Goal: Transaction & Acquisition: Purchase product/service

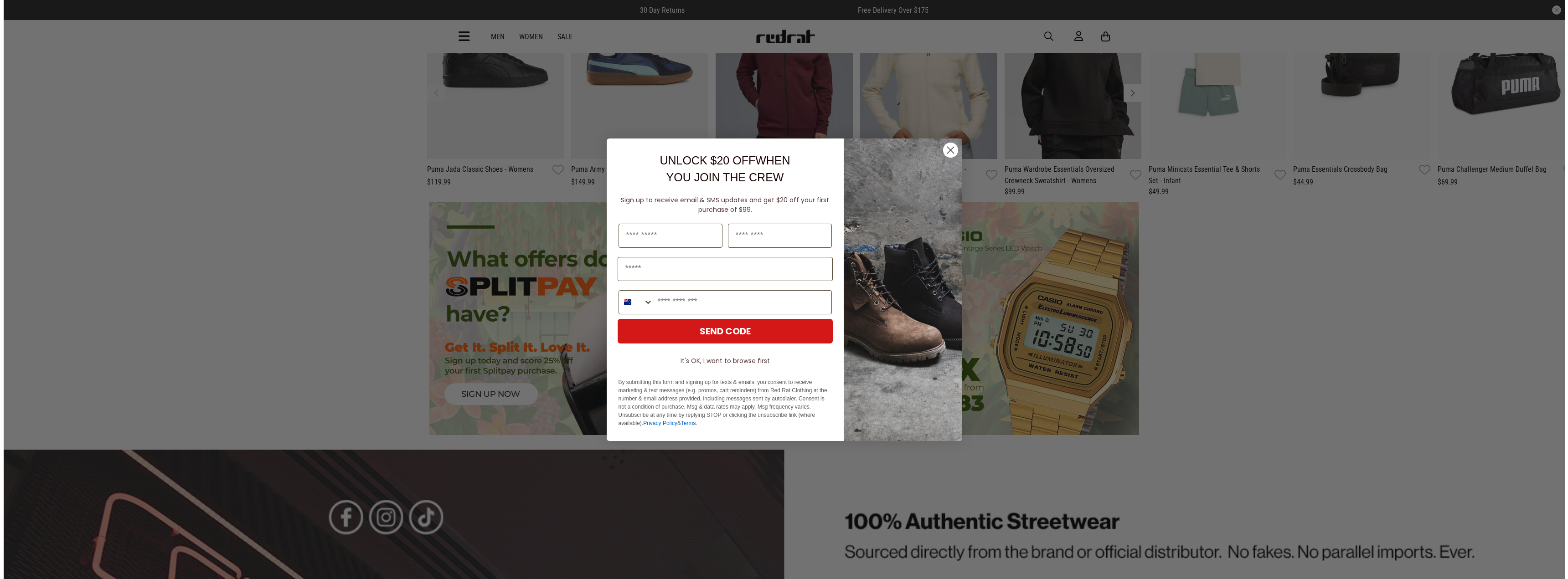
scroll to position [2326, 0]
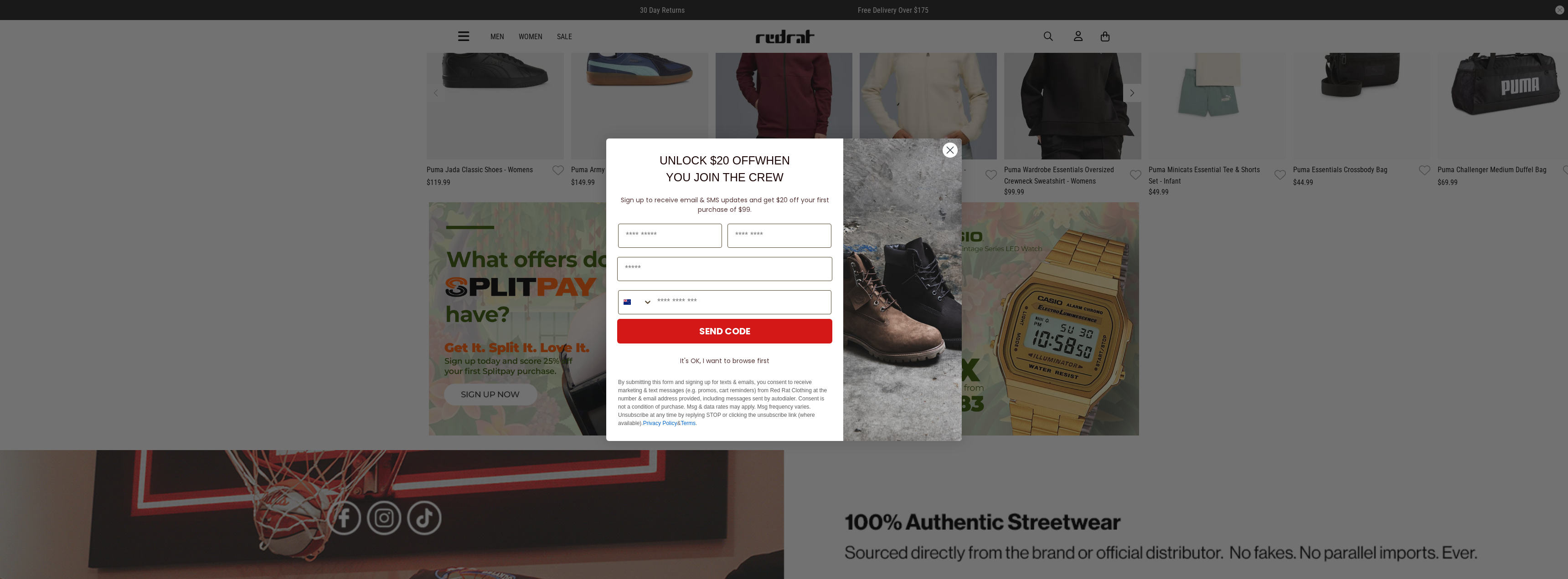
click at [950, 154] on circle "Close dialog" at bounding box center [950, 150] width 15 height 15
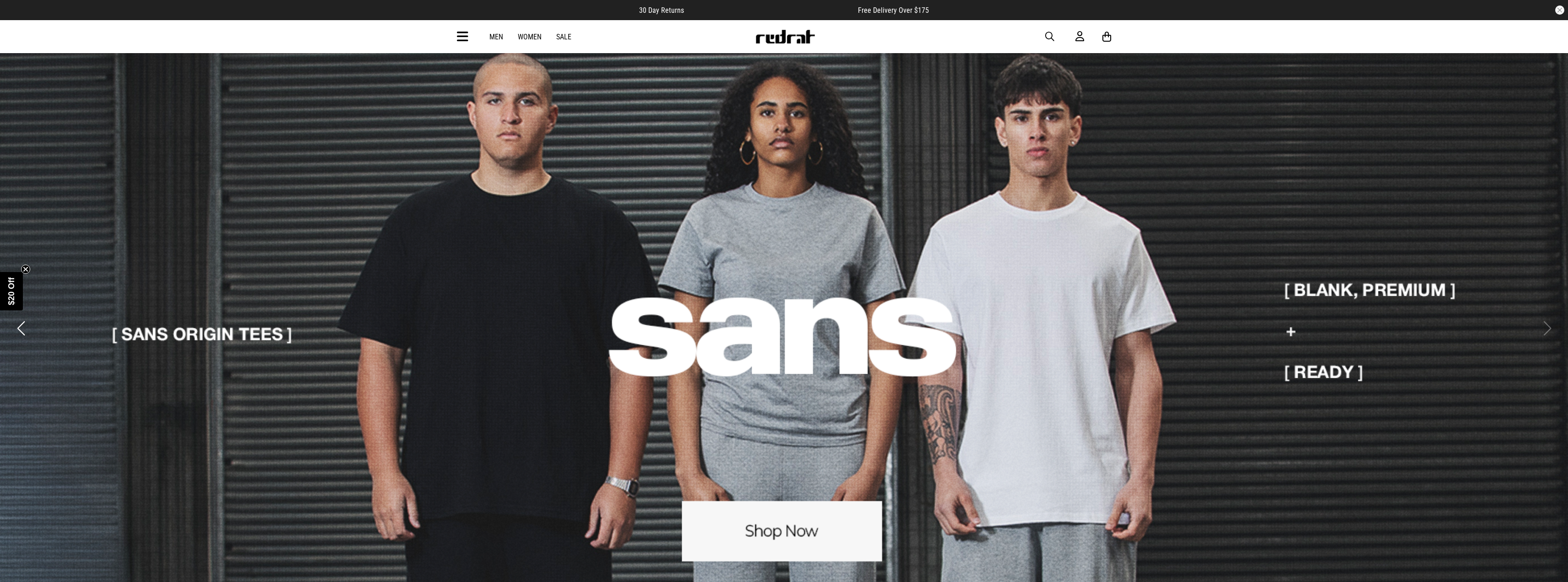
scroll to position [0, 0]
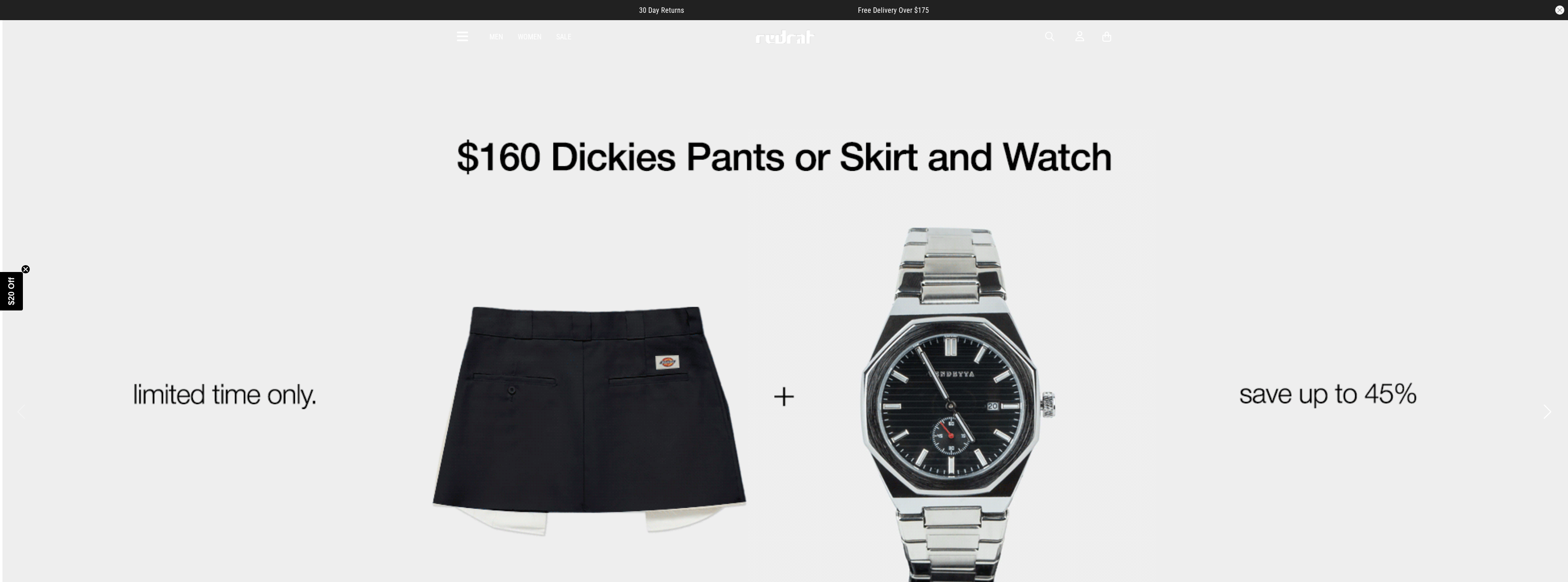
click at [562, 35] on link "Sale" at bounding box center [564, 37] width 15 height 9
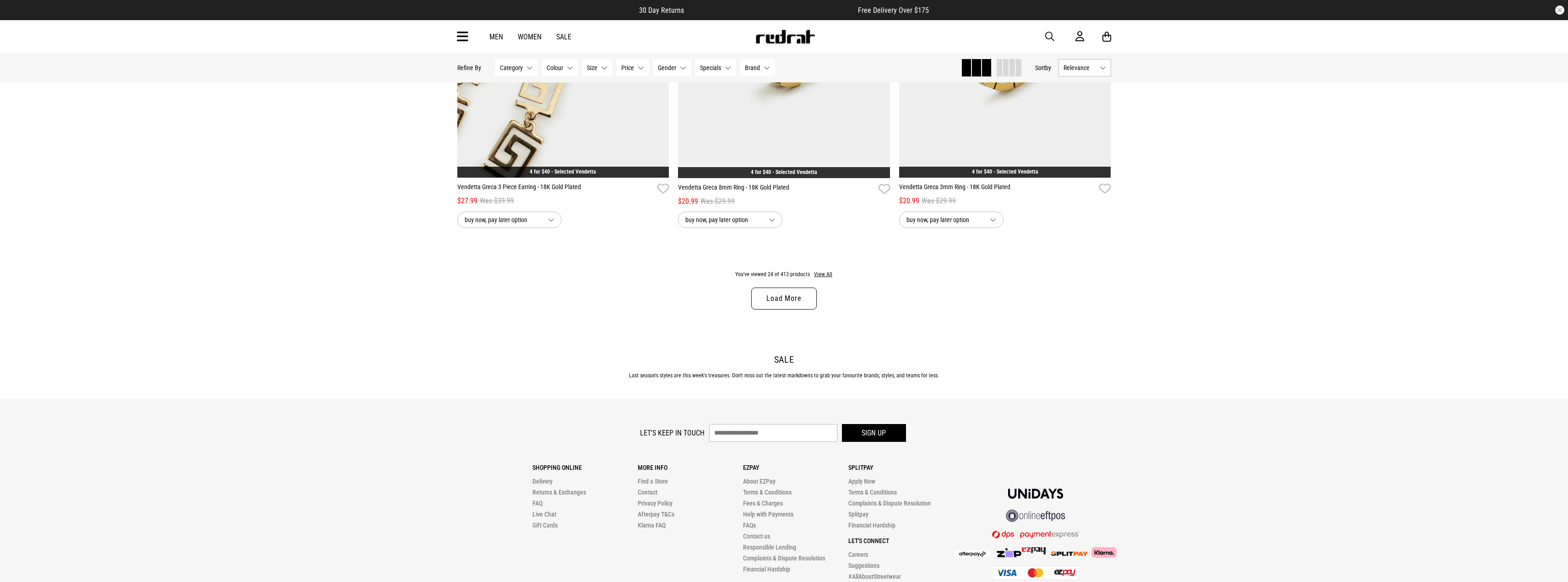
scroll to position [2838, 0]
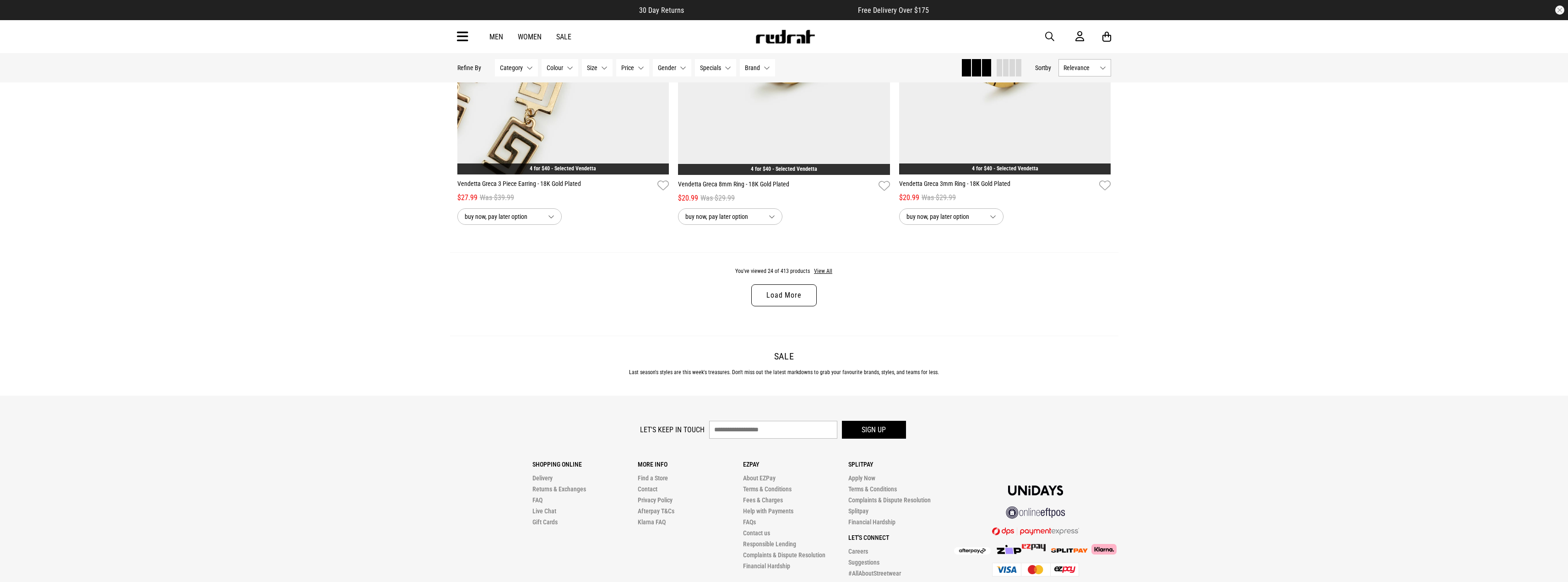
click at [790, 306] on link "Load More" at bounding box center [784, 295] width 65 height 22
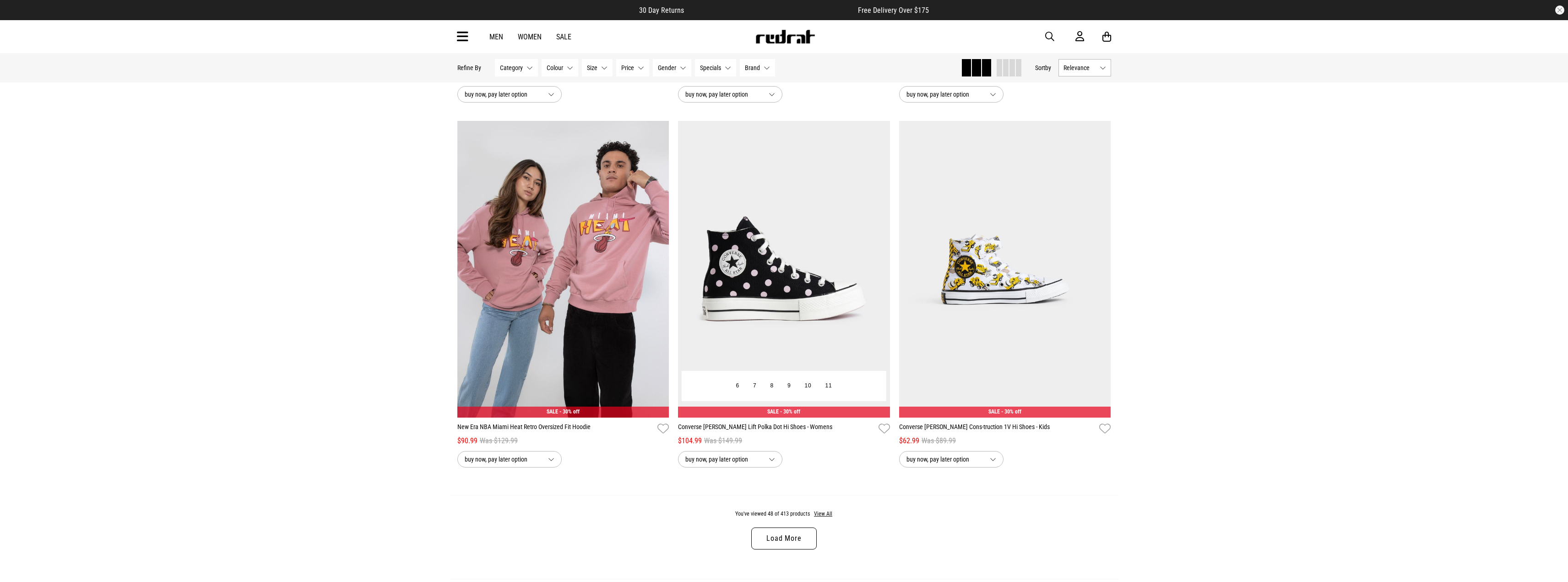
scroll to position [5677, 0]
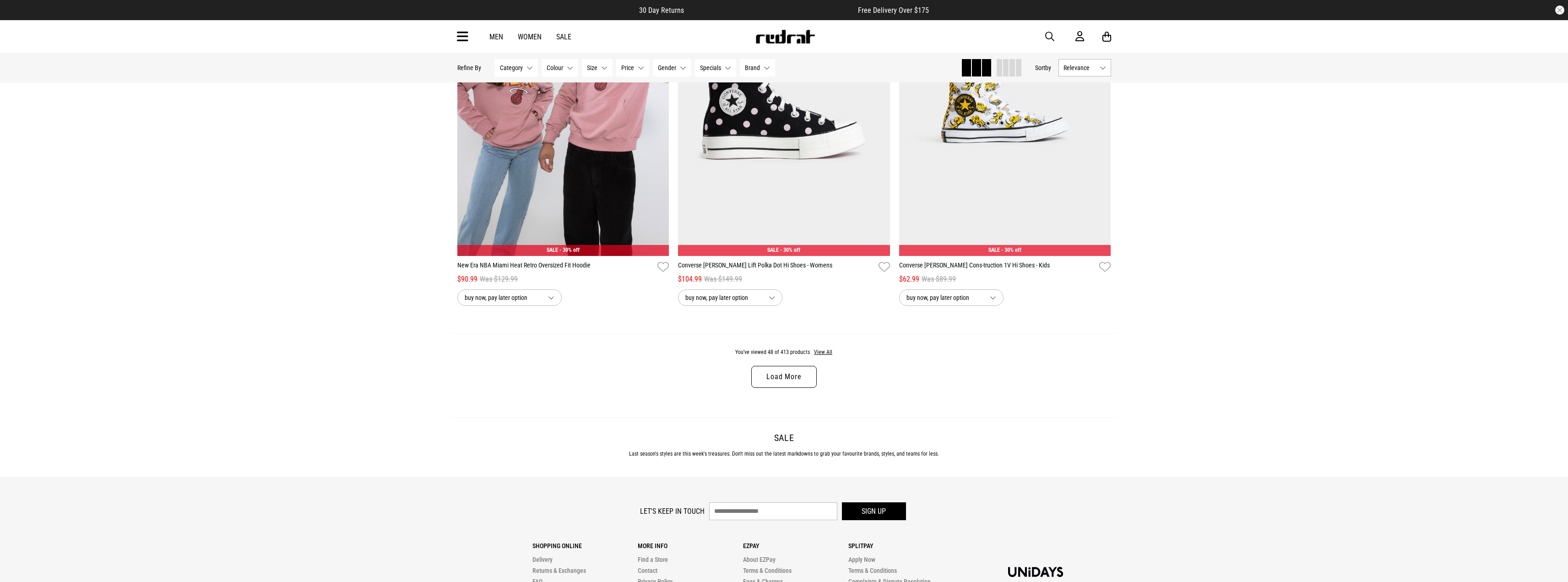
click at [783, 377] on link "Load More" at bounding box center [784, 377] width 65 height 22
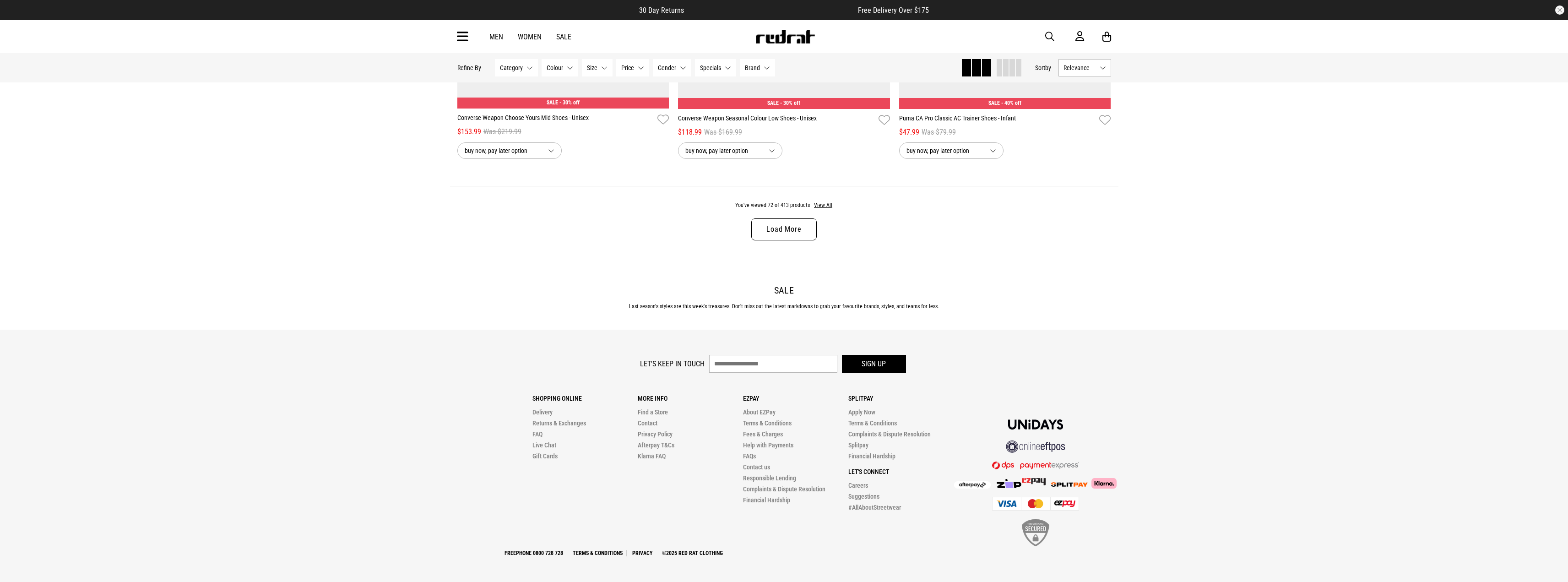
scroll to position [8756, 0]
click at [797, 229] on link "Load More" at bounding box center [784, 229] width 65 height 22
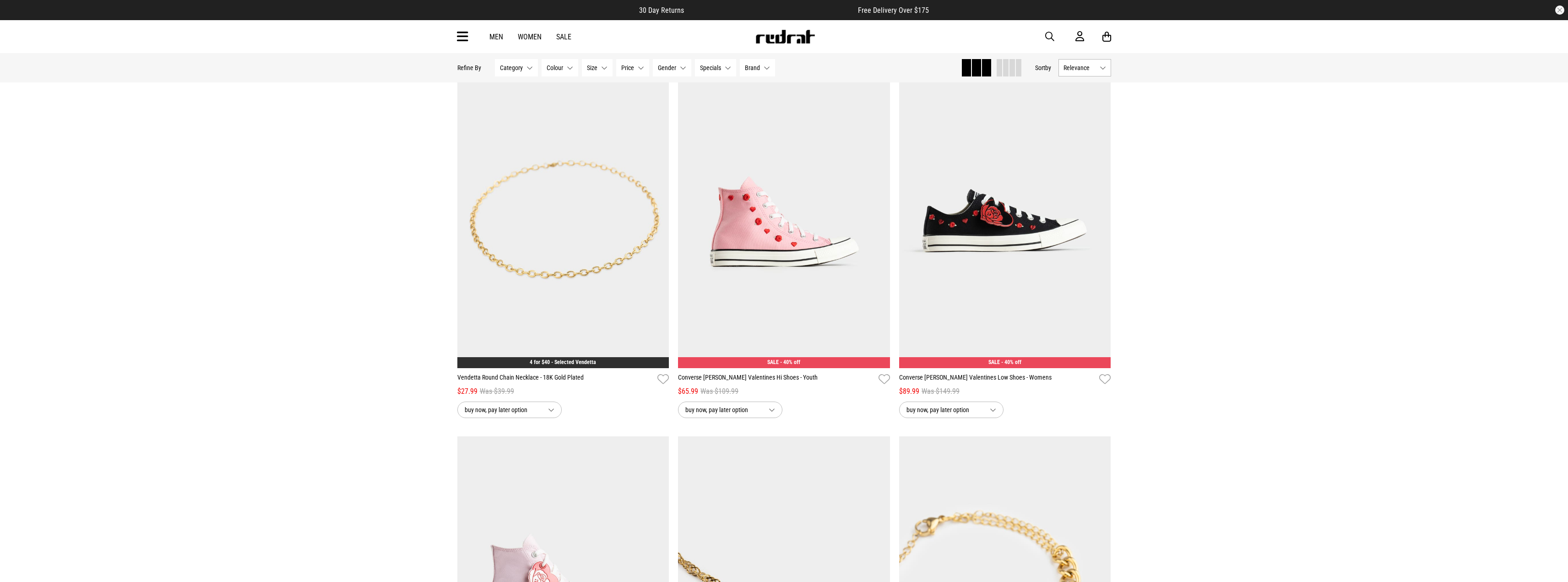
scroll to position [9580, 0]
